Goal: Task Accomplishment & Management: Manage account settings

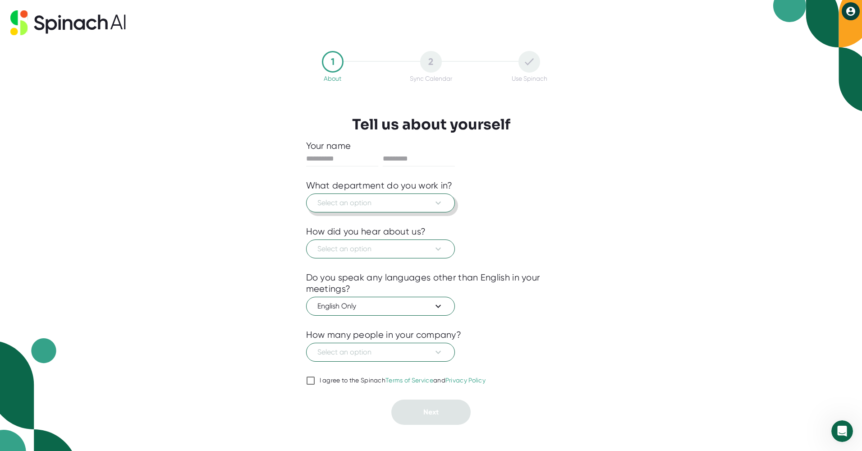
click at [439, 199] on icon at bounding box center [438, 202] width 11 height 11
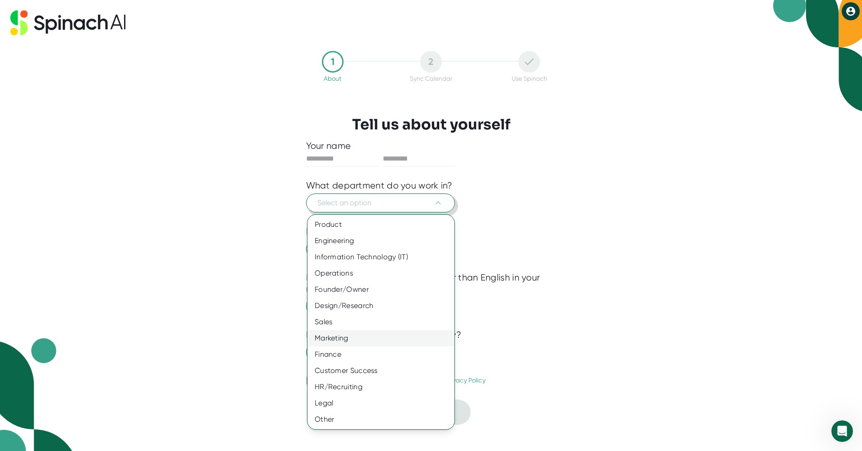
click at [344, 337] on div "Marketing" at bounding box center [380, 338] width 147 height 16
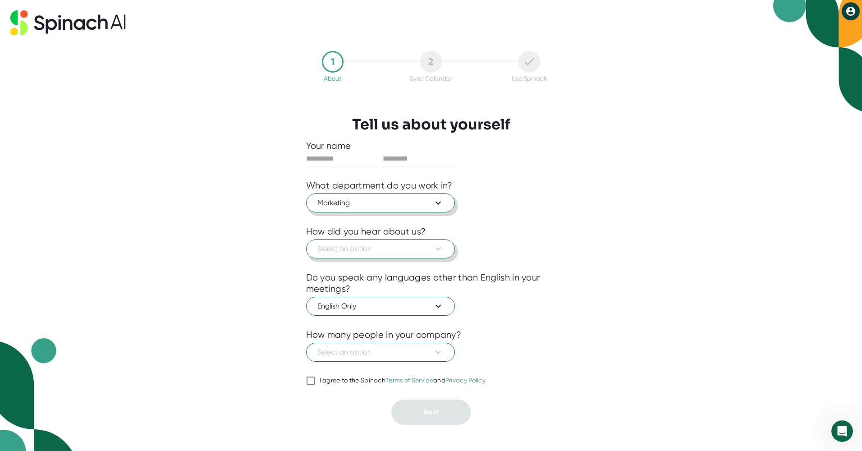
click at [377, 245] on span "Select an option" at bounding box center [380, 248] width 126 height 11
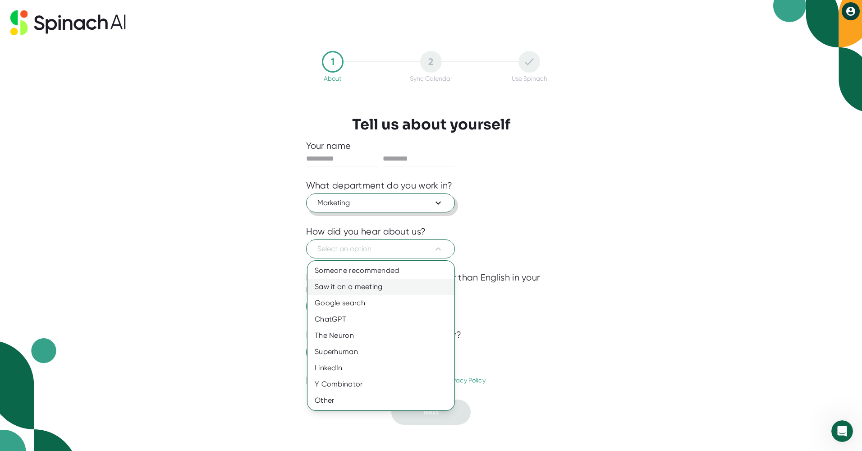
click at [377, 282] on div "Saw it on a meeting" at bounding box center [380, 287] width 147 height 16
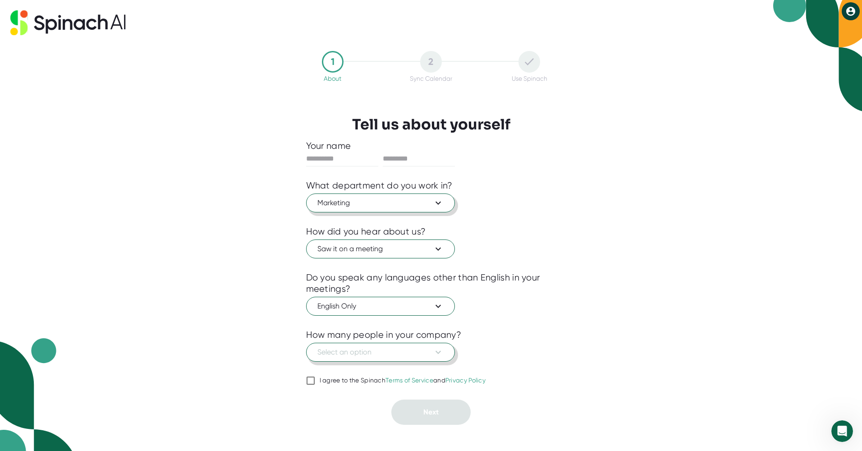
click at [380, 351] on span "Select an option" at bounding box center [380, 352] width 126 height 11
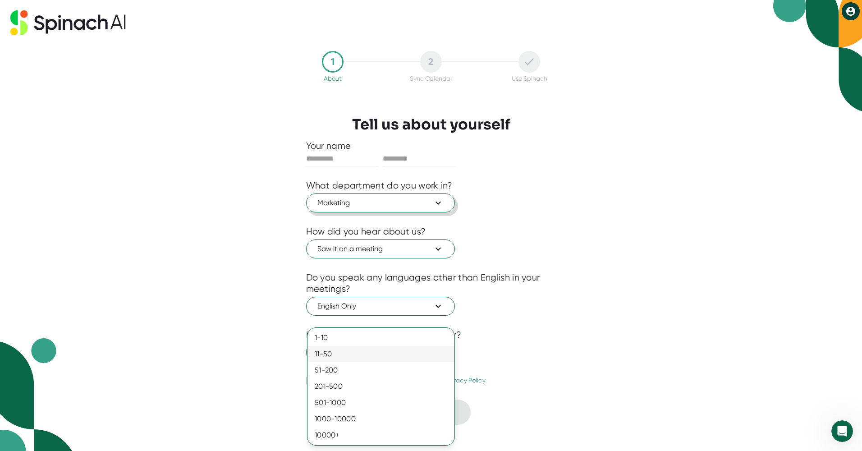
click at [366, 359] on div "11-50" at bounding box center [380, 354] width 147 height 16
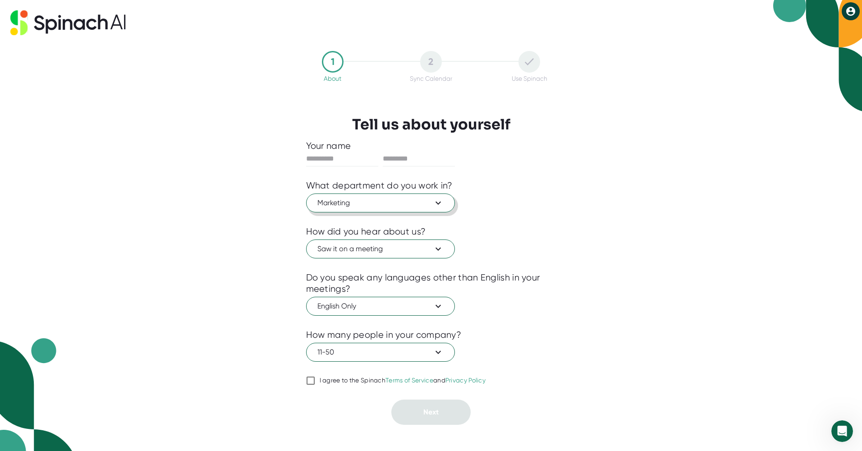
click at [364, 381] on div "I agree to the Spinach Terms of Service and Privacy Policy" at bounding box center [403, 380] width 166 height 8
click at [315, 381] on input "I agree to the Spinach Terms of Service and Privacy Policy" at bounding box center [310, 380] width 9 height 11
checkbox input "true"
click at [349, 153] on input "text" at bounding box center [342, 158] width 72 height 14
click at [341, 162] on input "text" at bounding box center [342, 158] width 72 height 14
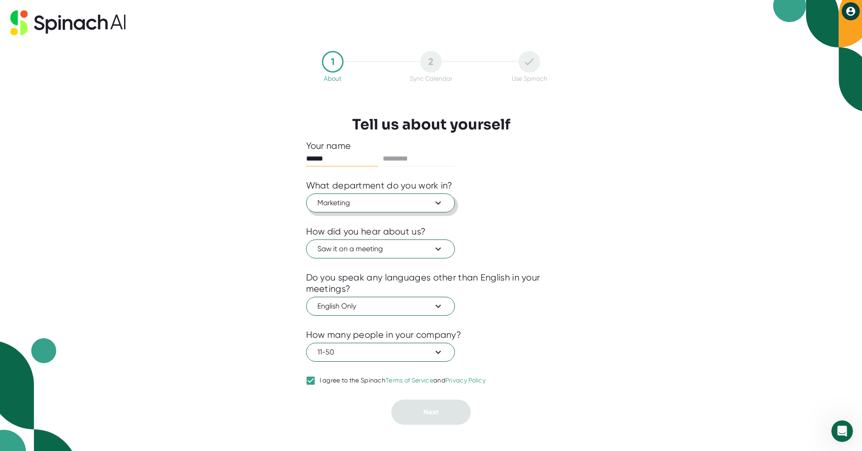
type input "******"
type input "*****"
click at [426, 412] on span "Next" at bounding box center [430, 412] width 15 height 9
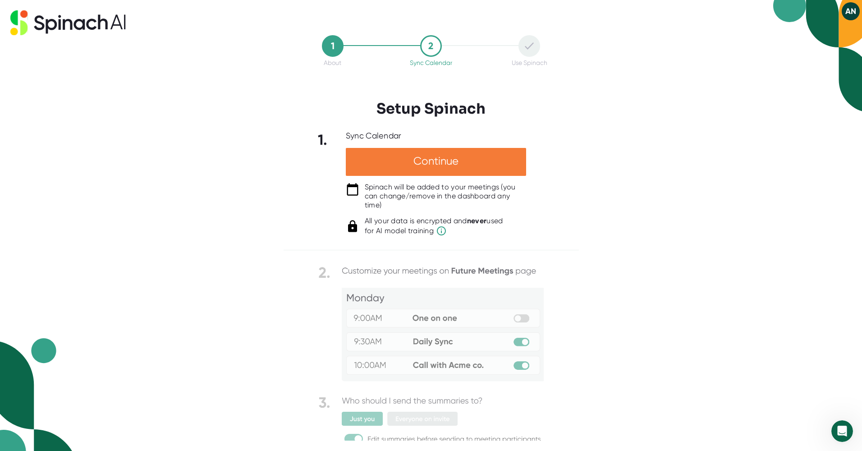
click at [455, 161] on div "Continue" at bounding box center [436, 162] width 180 height 28
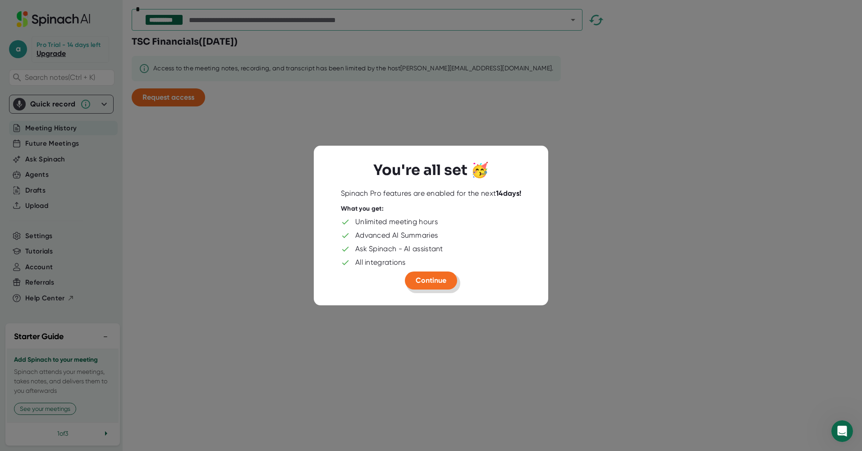
click at [432, 280] on span "Continue" at bounding box center [431, 280] width 31 height 9
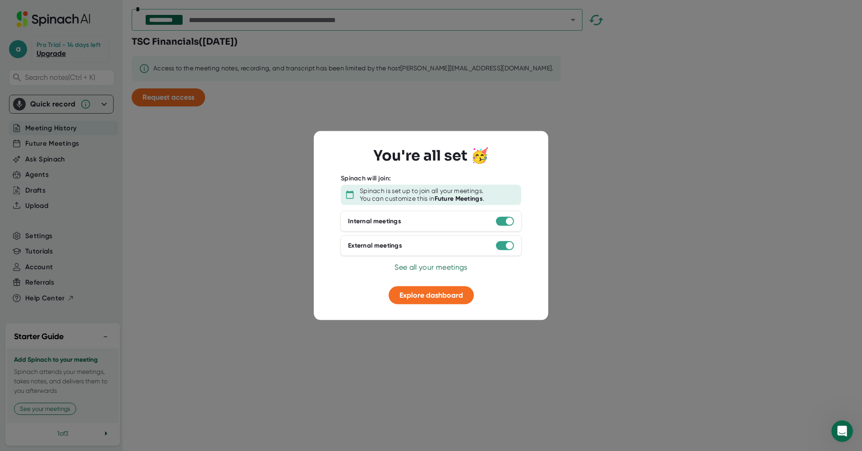
click at [505, 225] on div at bounding box center [505, 220] width 18 height 9
click at [505, 220] on div at bounding box center [505, 220] width 18 height 9
click at [440, 294] on span "Explore dashboard" at bounding box center [431, 294] width 64 height 9
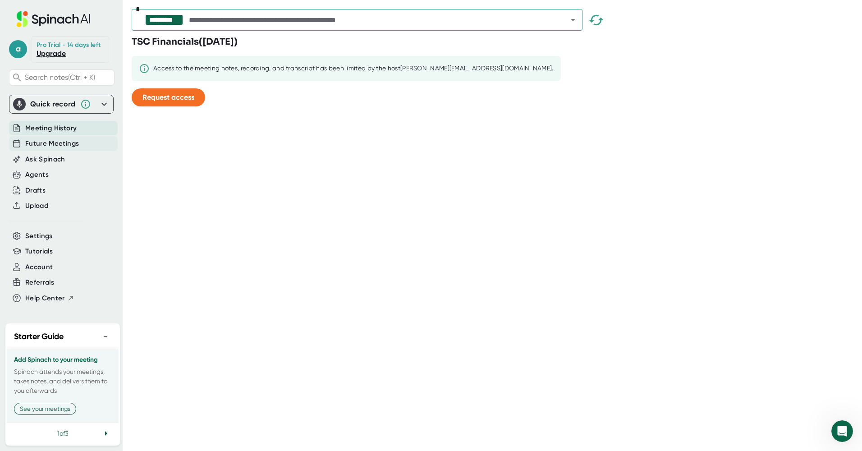
click at [45, 142] on span "Future Meetings" at bounding box center [52, 143] width 54 height 10
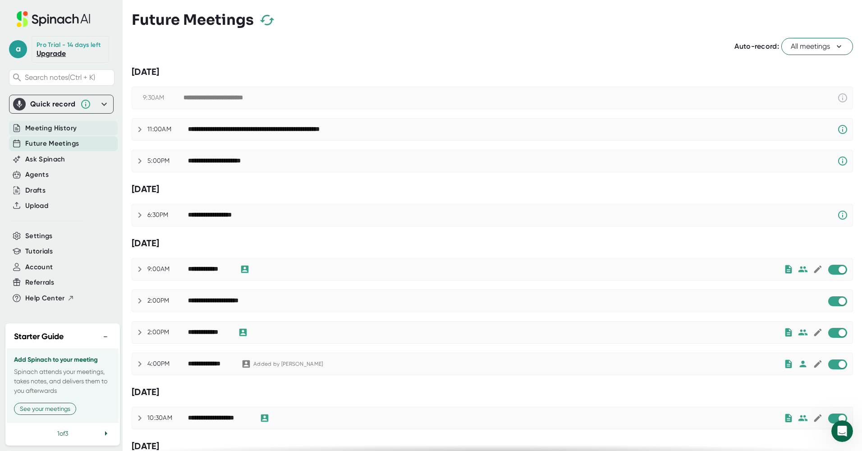
click at [48, 128] on span "Meeting History" at bounding box center [50, 128] width 51 height 10
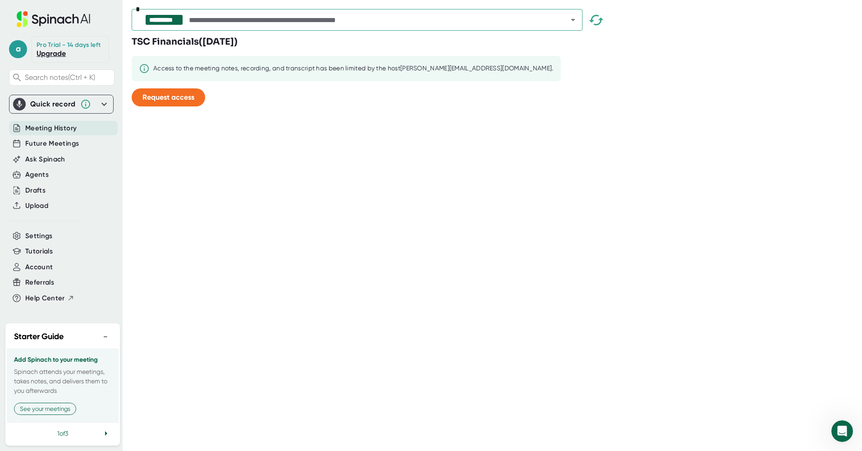
click at [233, 64] on div "Access to the meeting notes, recording, and transcript has been limited by the …" at bounding box center [346, 68] width 429 height 25
